Goal: Find contact information: Find contact information

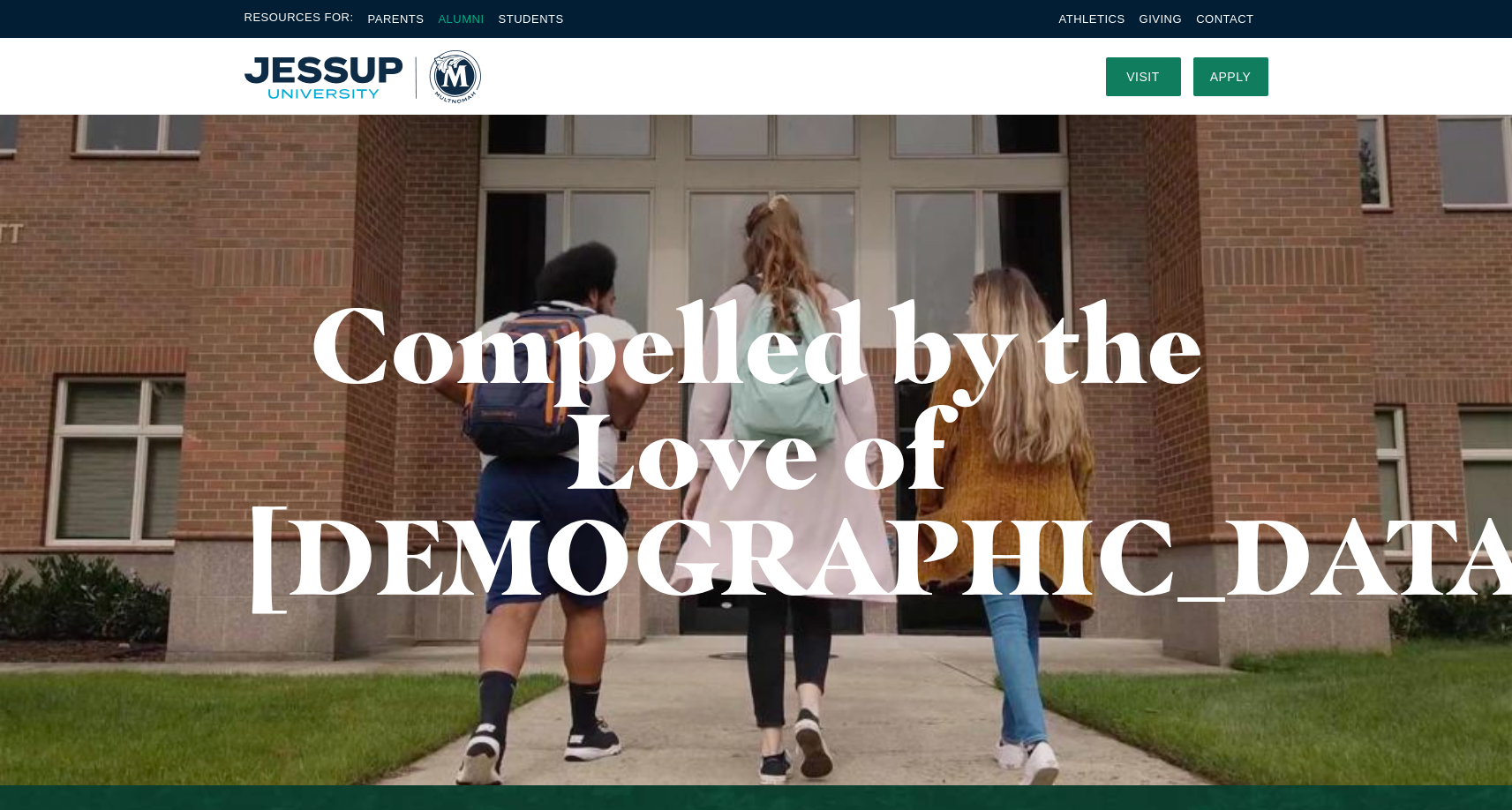
click at [475, 17] on link "Alumni" at bounding box center [461, 18] width 46 height 13
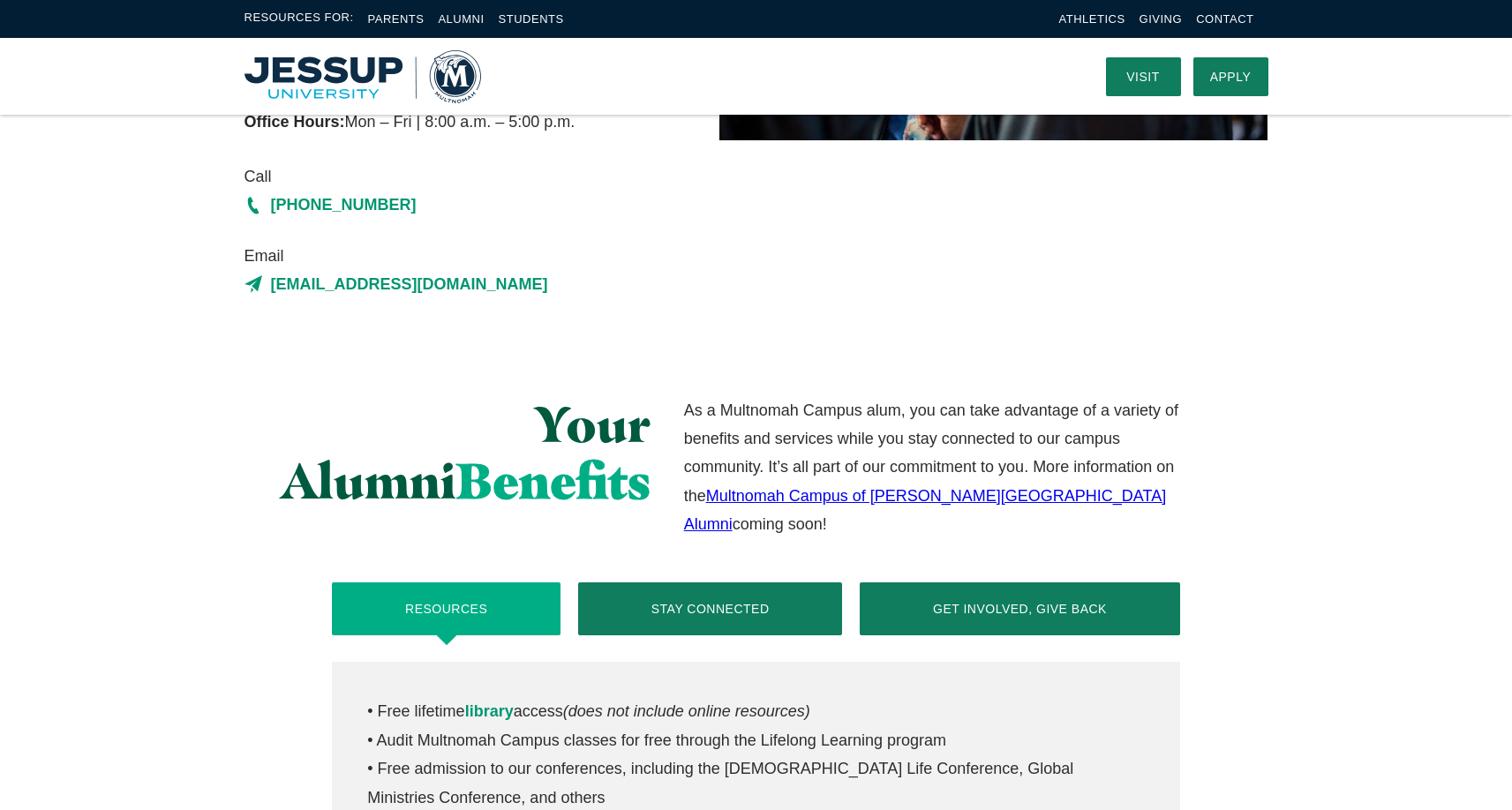
scroll to position [337, 0]
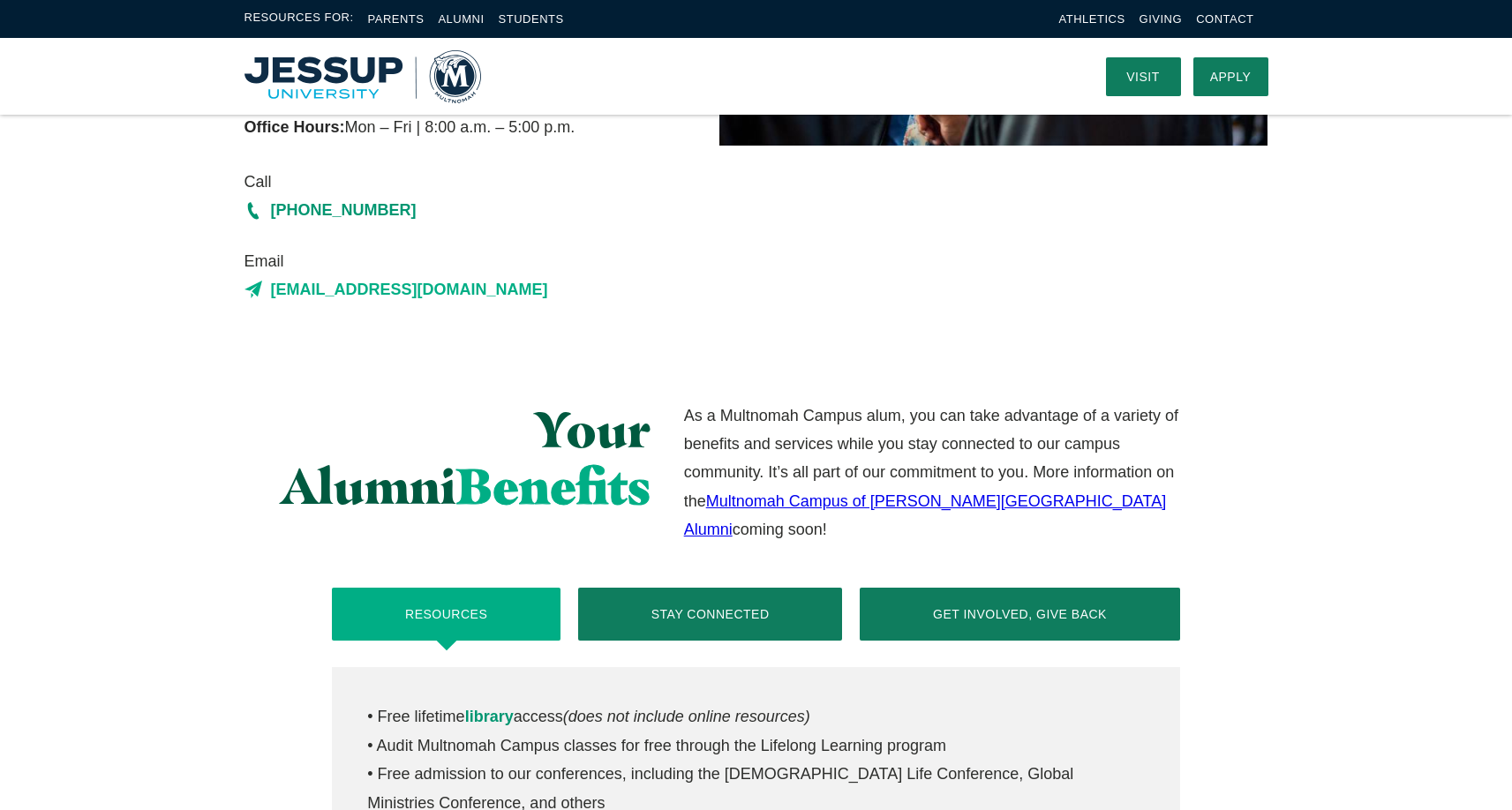
click at [319, 290] on link "alumni@multnomah.edu" at bounding box center [447, 290] width 407 height 29
